Goal: Task Accomplishment & Management: Use online tool/utility

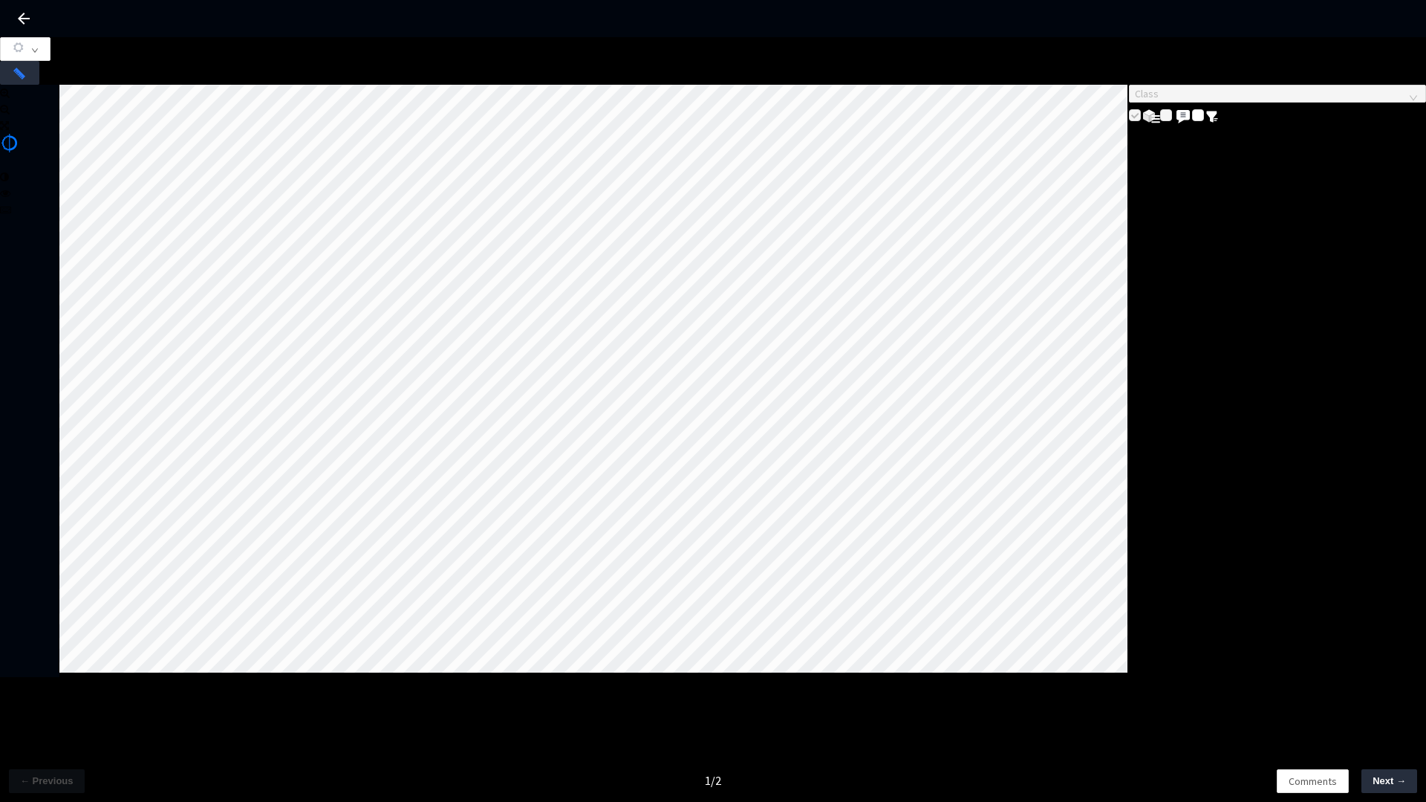
click at [1209, 126] on div "Class" at bounding box center [1277, 105] width 297 height 41
click at [1206, 126] on div "Class" at bounding box center [1277, 105] width 297 height 41
click at [1396, 783] on span "Next →" at bounding box center [1389, 780] width 33 height 15
click at [30, 783] on span "← Previous" at bounding box center [46, 780] width 53 height 15
click at [1394, 787] on span "Next →" at bounding box center [1389, 780] width 33 height 15
